Goal: Information Seeking & Learning: Learn about a topic

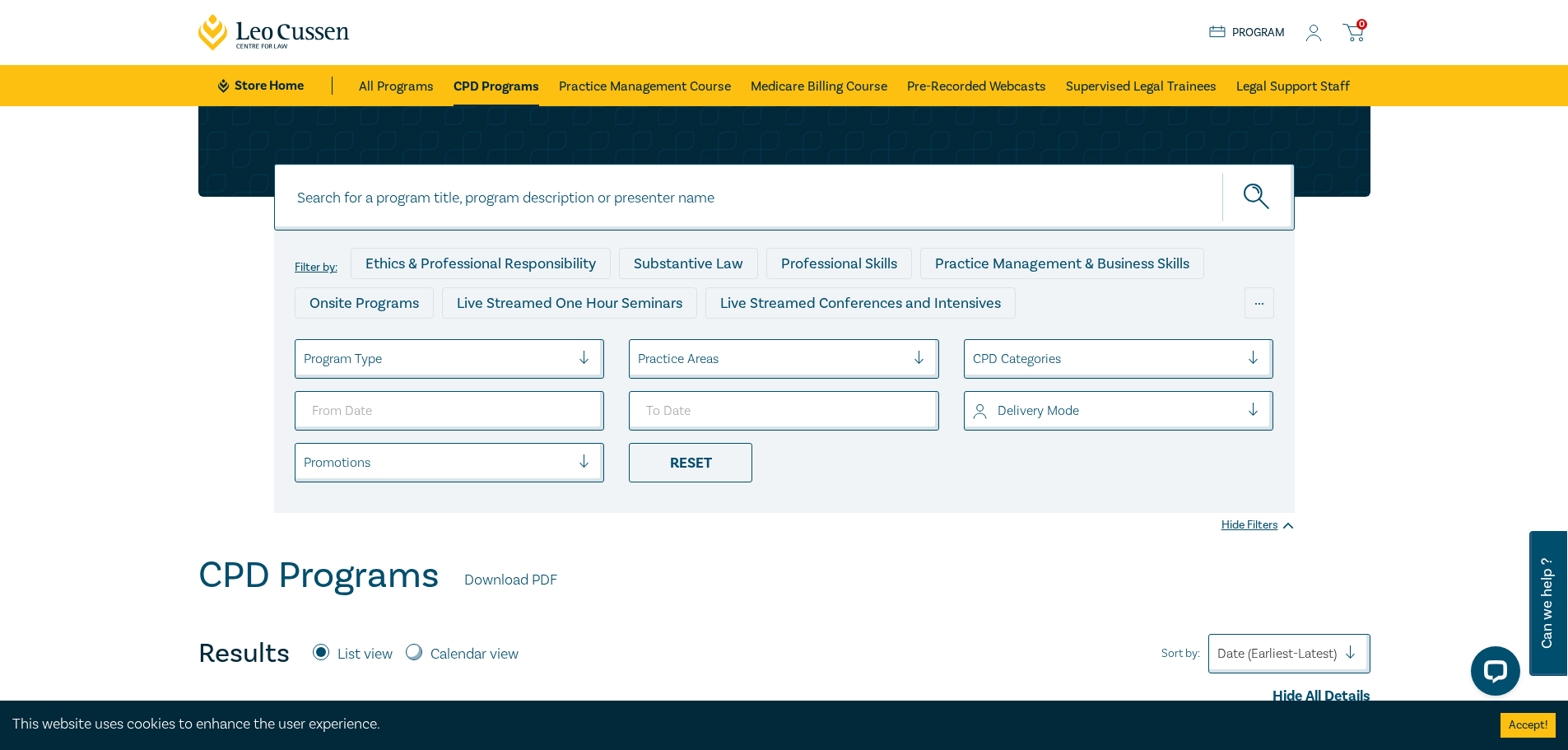
click at [851, 364] on div at bounding box center [772, 360] width 267 height 22
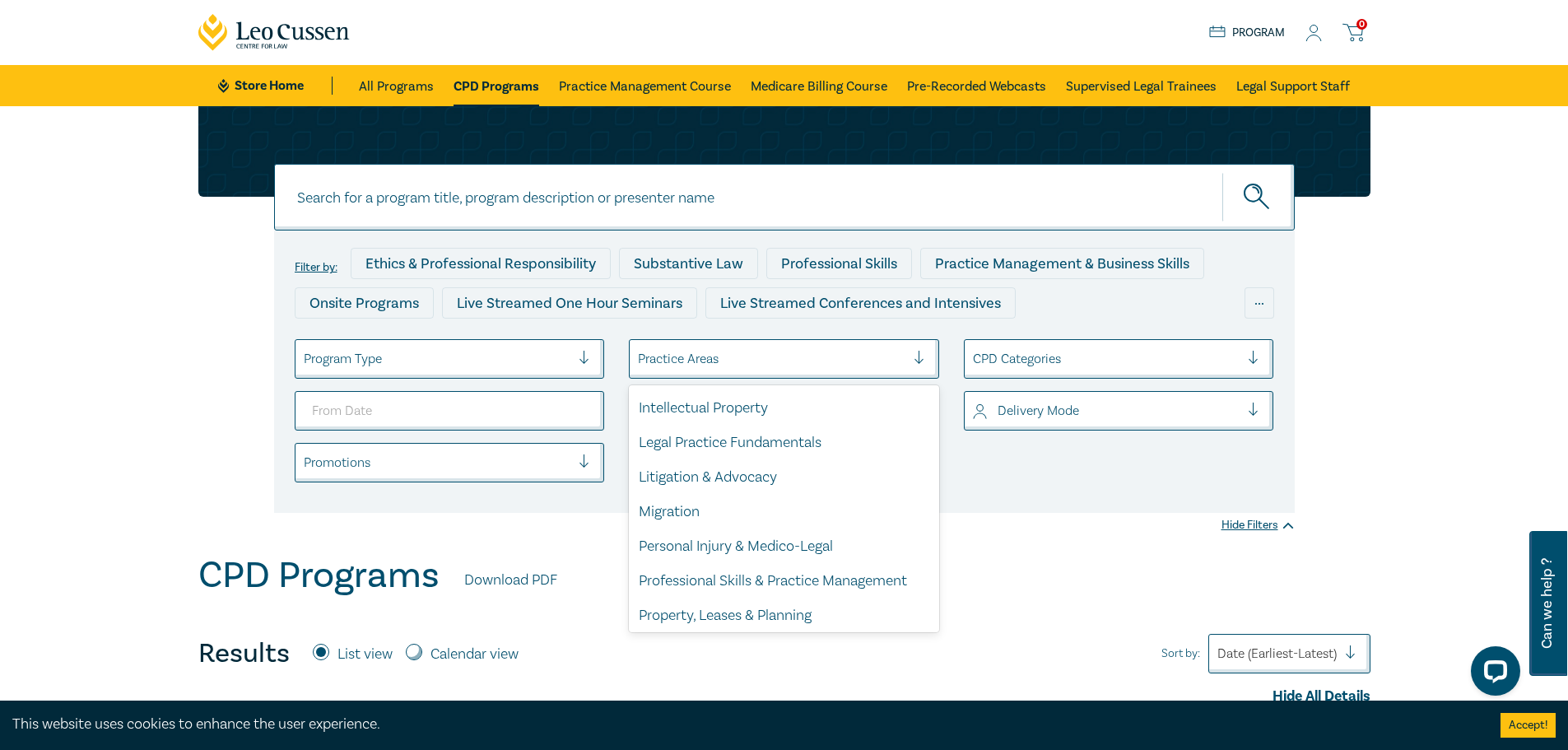
scroll to position [484, 0]
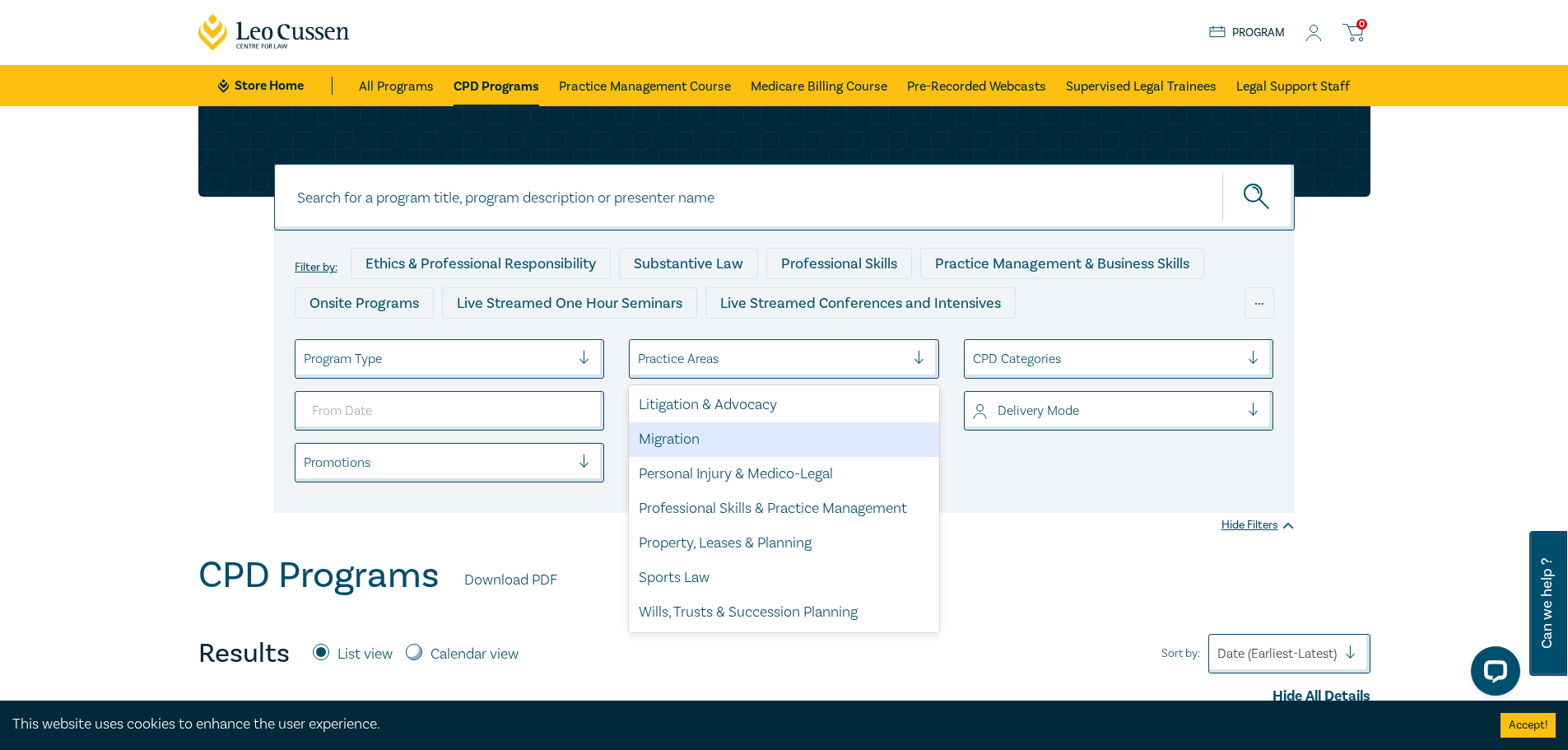
click at [841, 448] on div "Migration" at bounding box center [784, 439] width 310 height 35
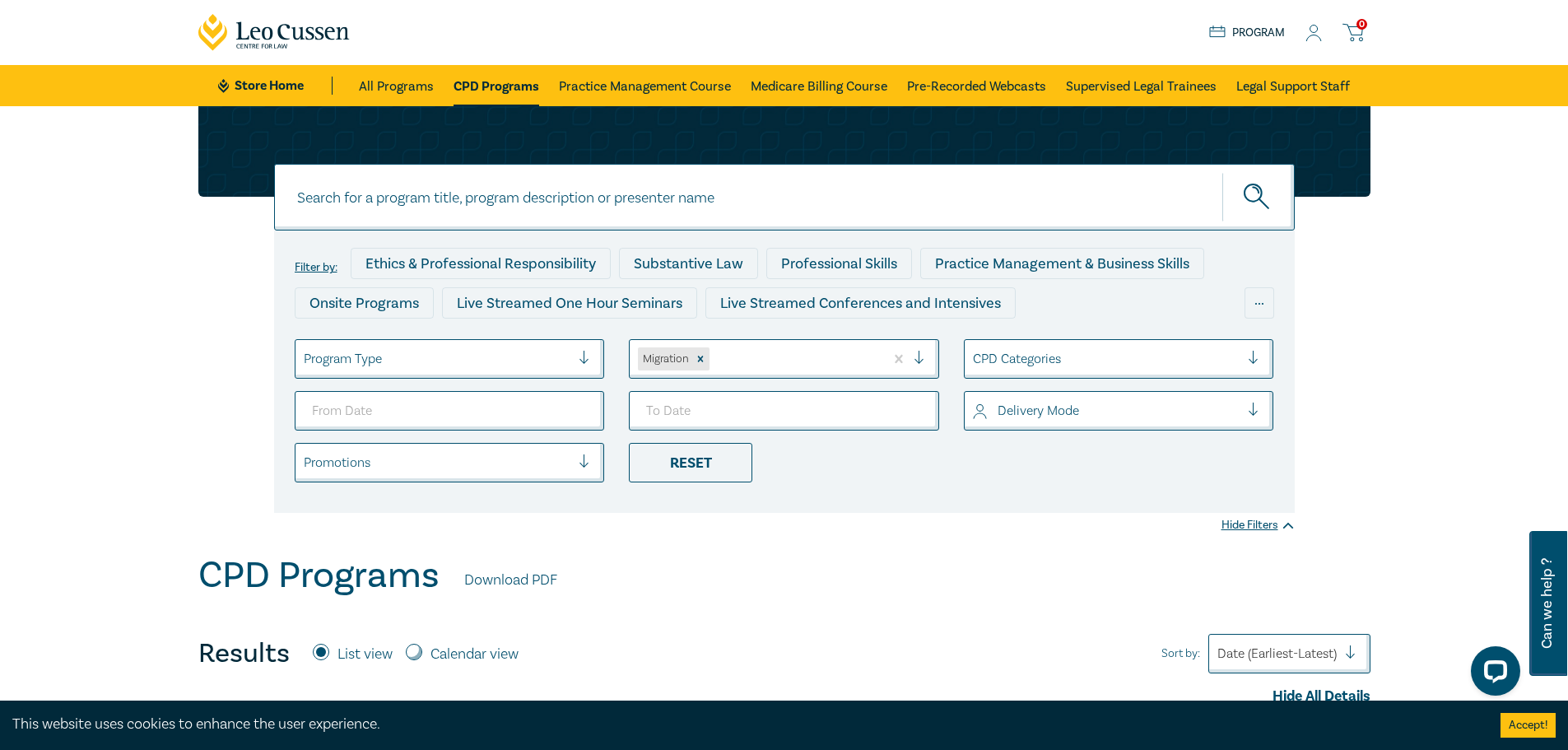
click at [812, 363] on div at bounding box center [794, 360] width 163 height 22
click at [775, 356] on icon "Remove Building & Construction" at bounding box center [769, 360] width 12 height 12
click at [1147, 556] on div "CPD Programs Download PDF" at bounding box center [784, 580] width 1172 height 52
click at [697, 193] on input at bounding box center [784, 196] width 1021 height 66
type input "migration"
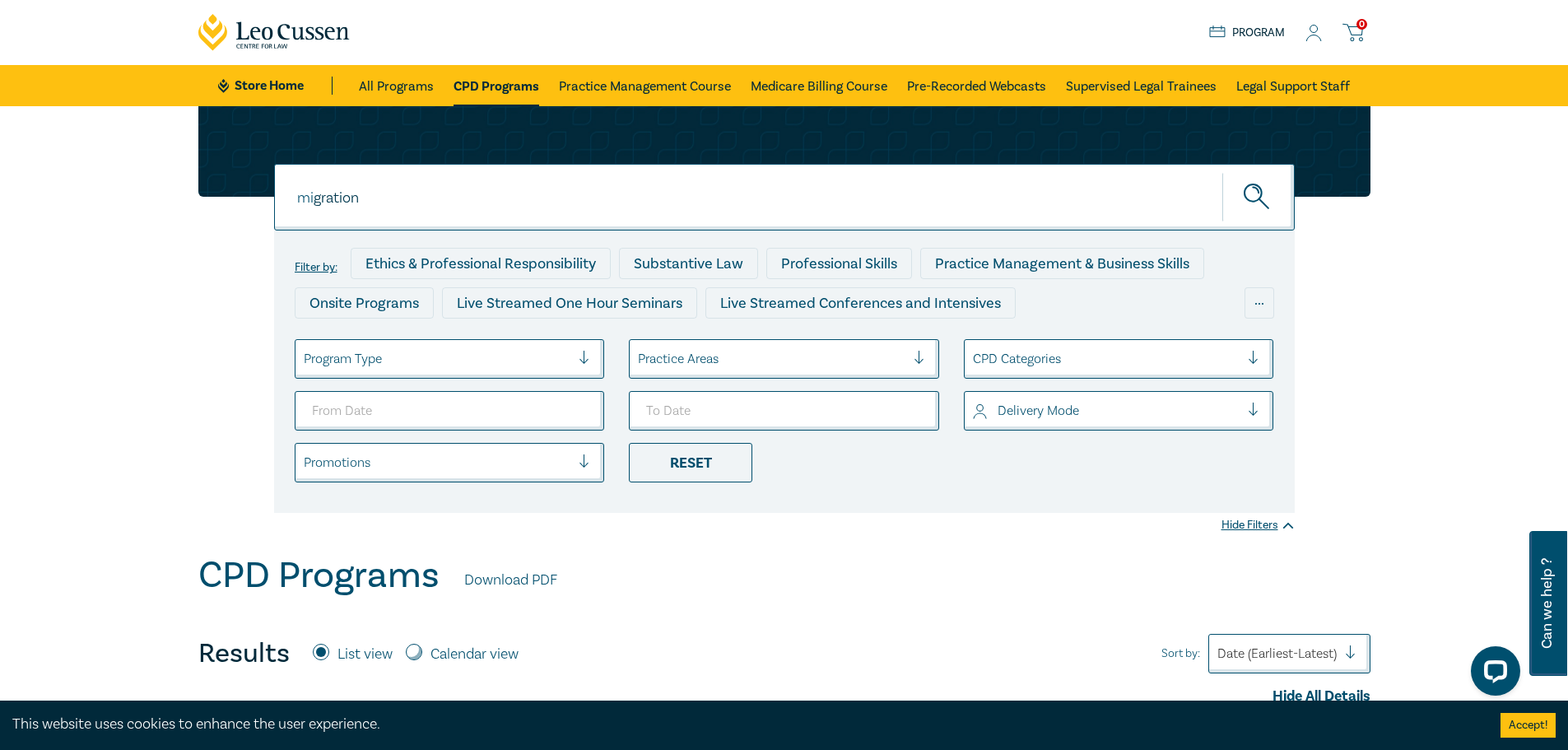
click at [1222, 172] on button "submit" at bounding box center [1258, 197] width 72 height 51
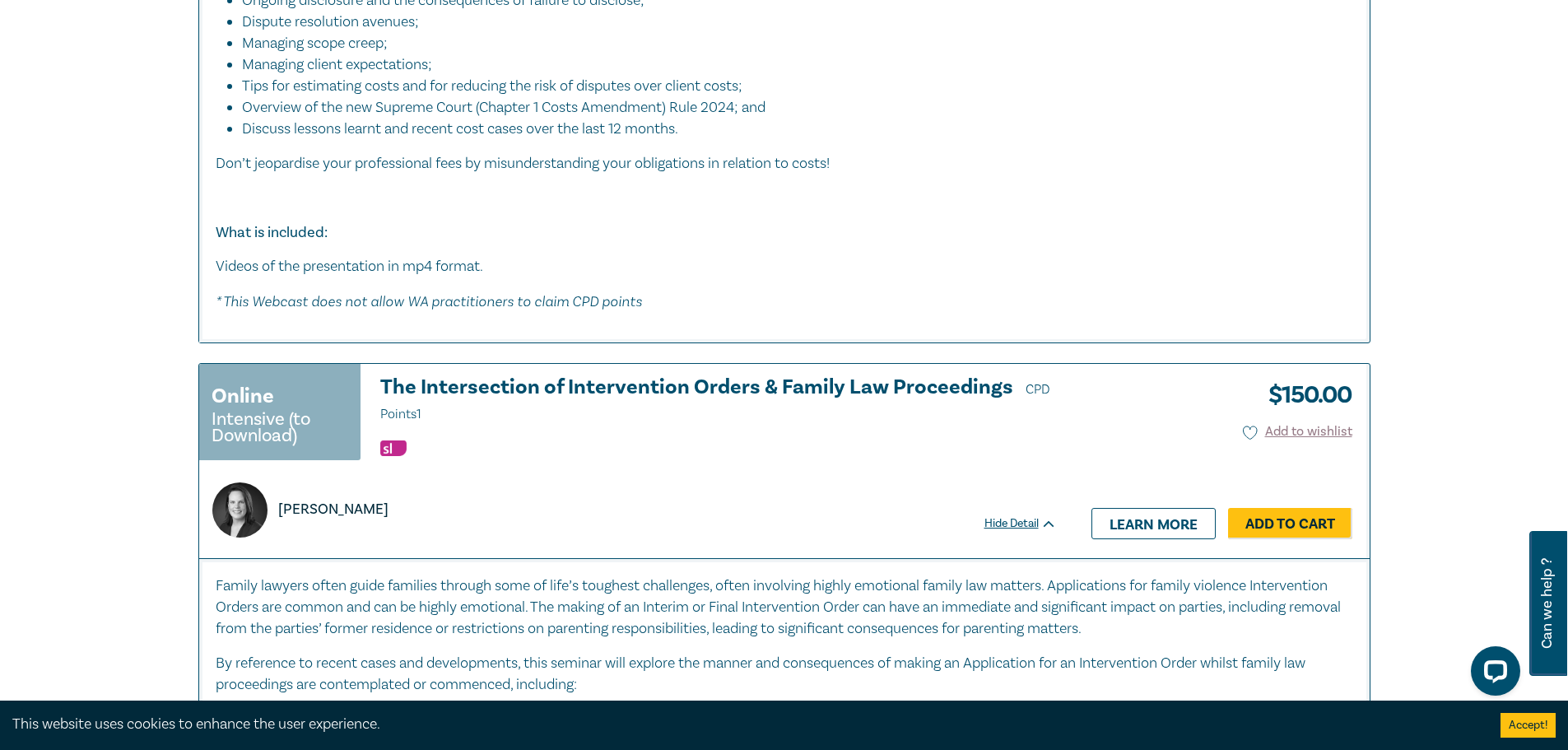
scroll to position [9222, 0]
